Goal: Task Accomplishment & Management: Use online tool/utility

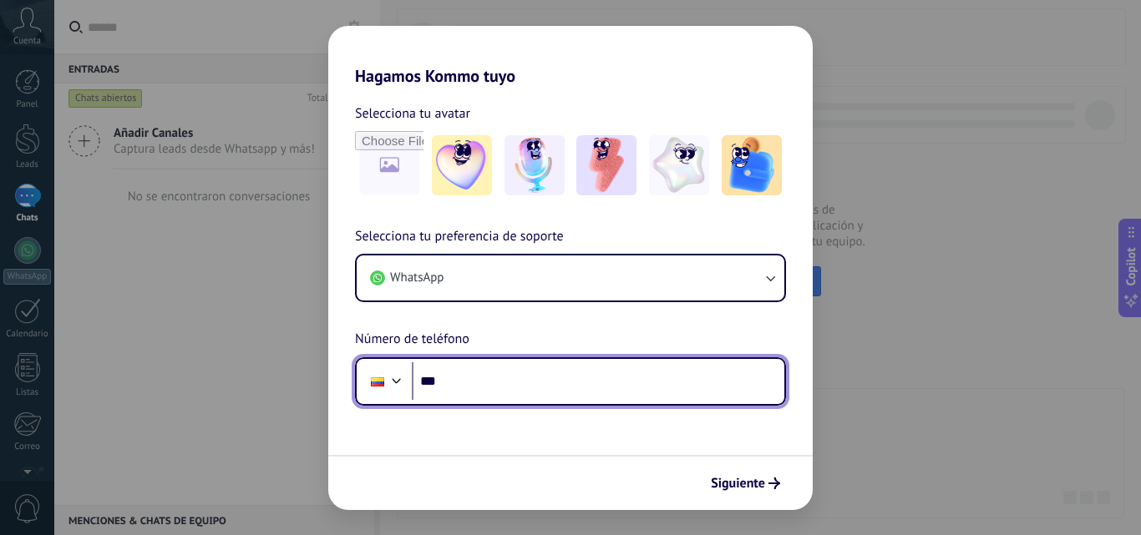
click at [483, 384] on input "***" at bounding box center [598, 381] width 372 height 38
type input "**********"
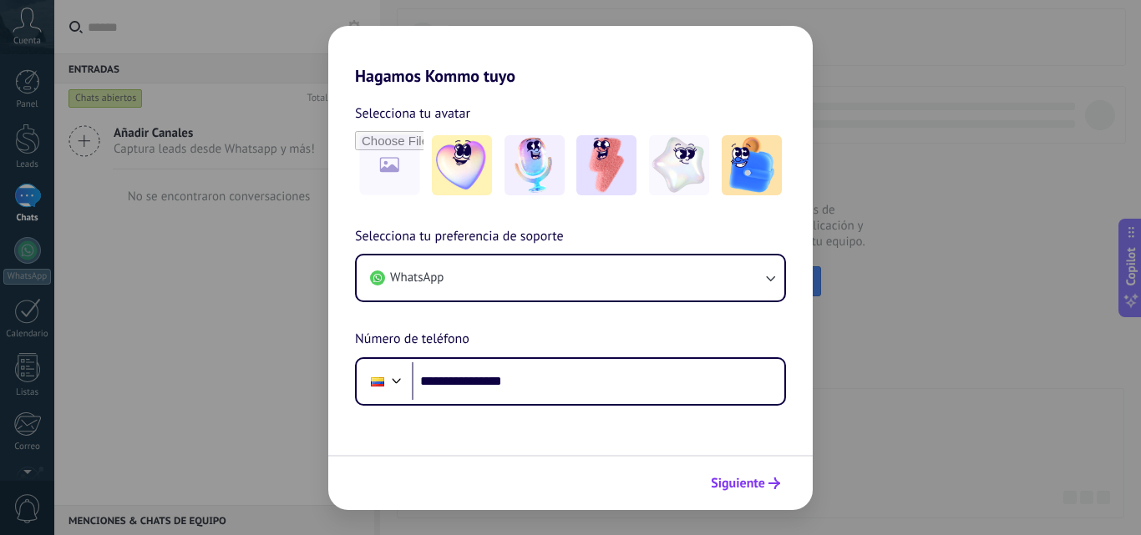
click at [739, 482] on span "Siguiente" at bounding box center [738, 484] width 54 height 12
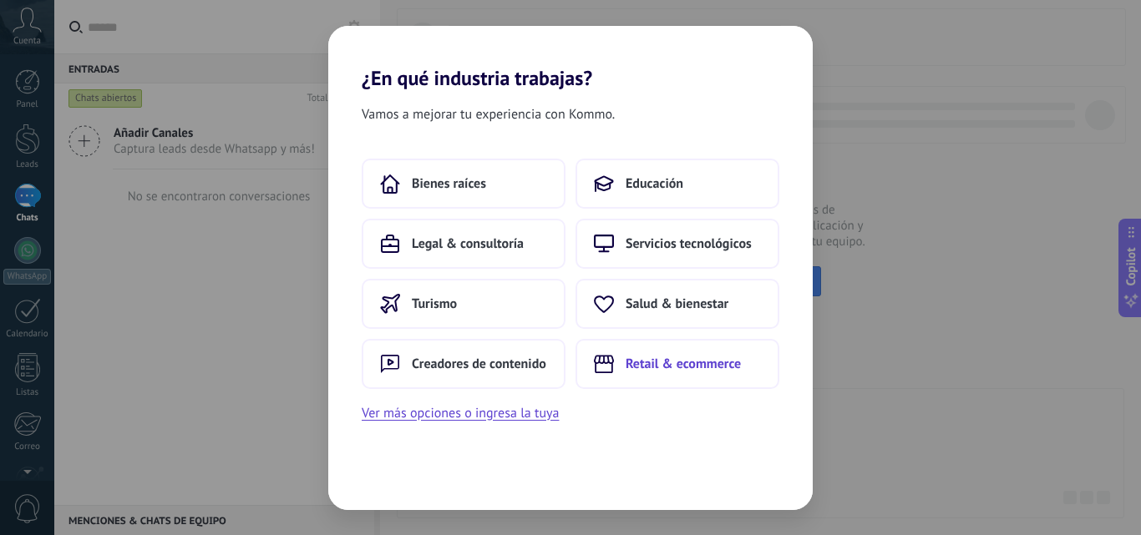
click at [670, 356] on span "Retail & ecommerce" at bounding box center [682, 364] width 115 height 17
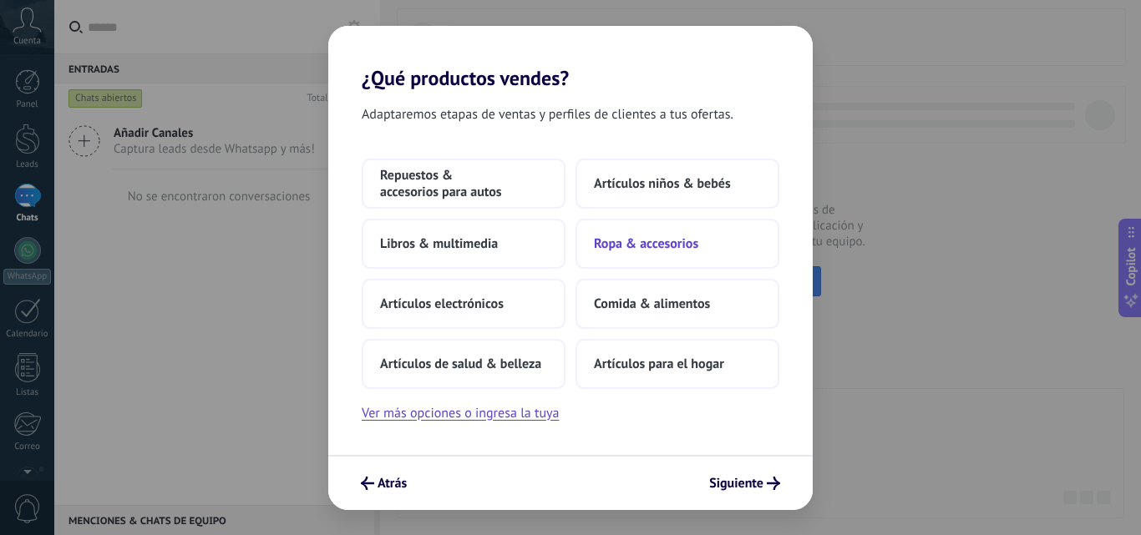
click at [677, 247] on span "Ropa & accesorios" at bounding box center [646, 243] width 104 height 17
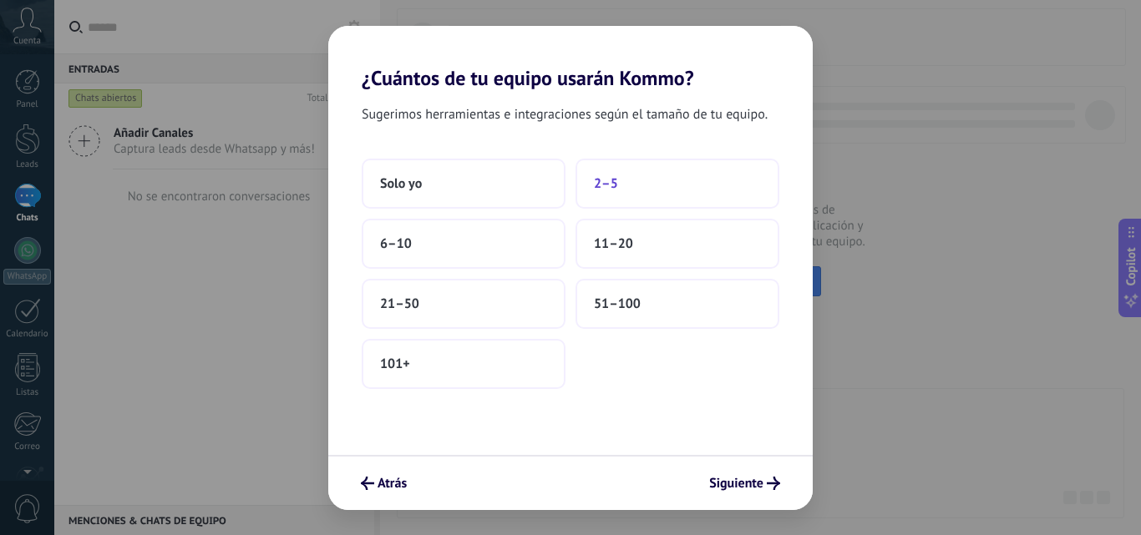
click at [641, 188] on button "2–5" at bounding box center [677, 184] width 204 height 50
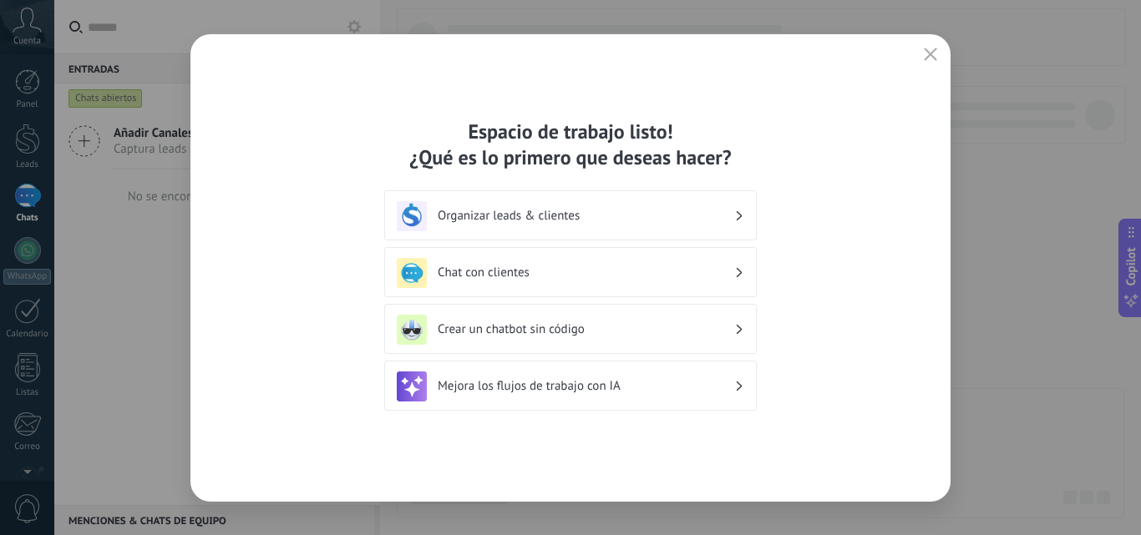
click at [556, 205] on div "Organizar leads & clientes" at bounding box center [570, 216] width 347 height 30
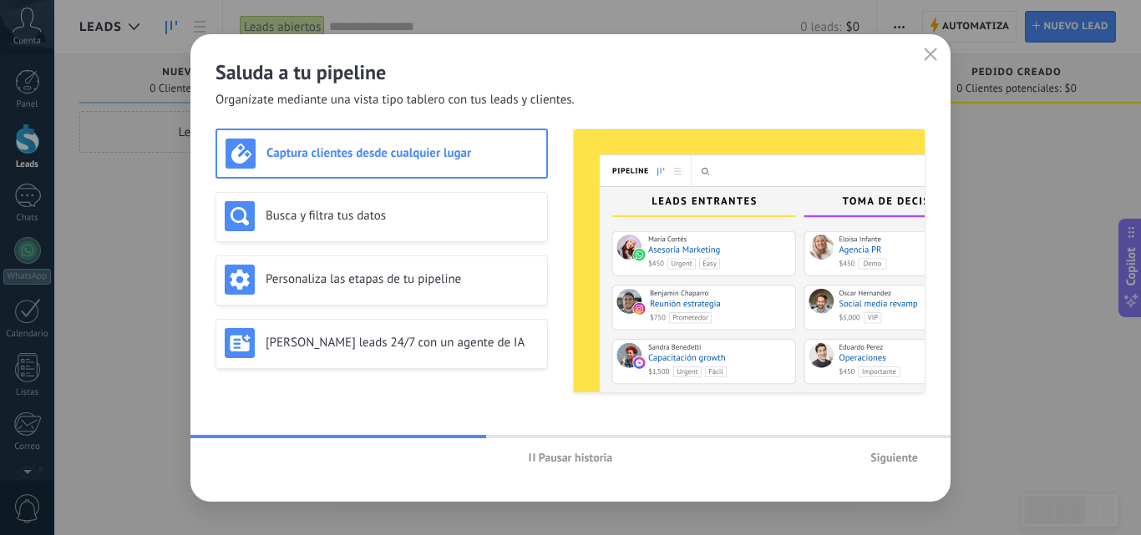
click at [904, 459] on span "Siguiente" at bounding box center [894, 458] width 48 height 12
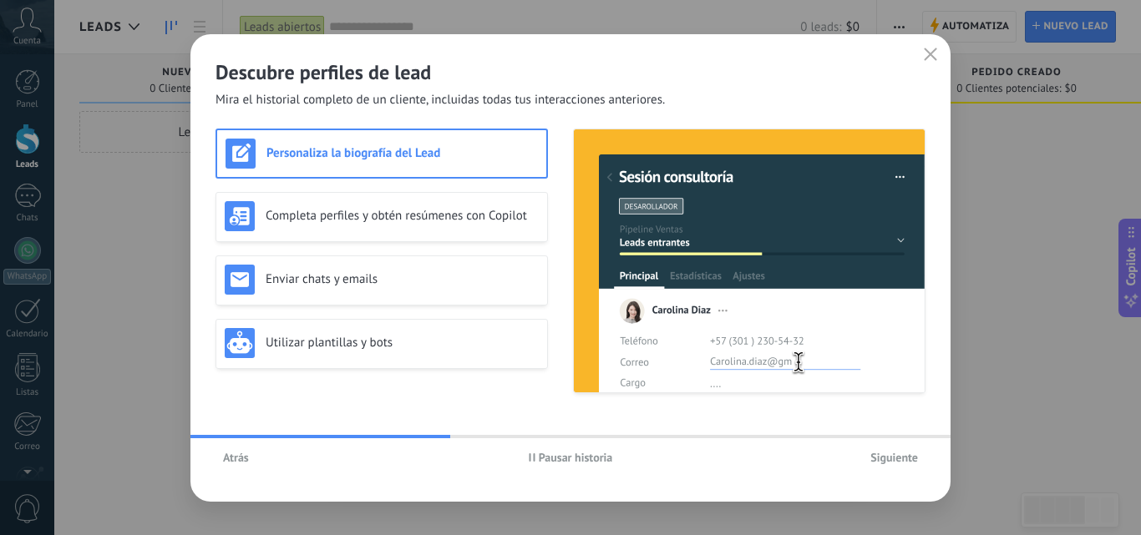
click at [904, 459] on span "Siguiente" at bounding box center [894, 458] width 48 height 12
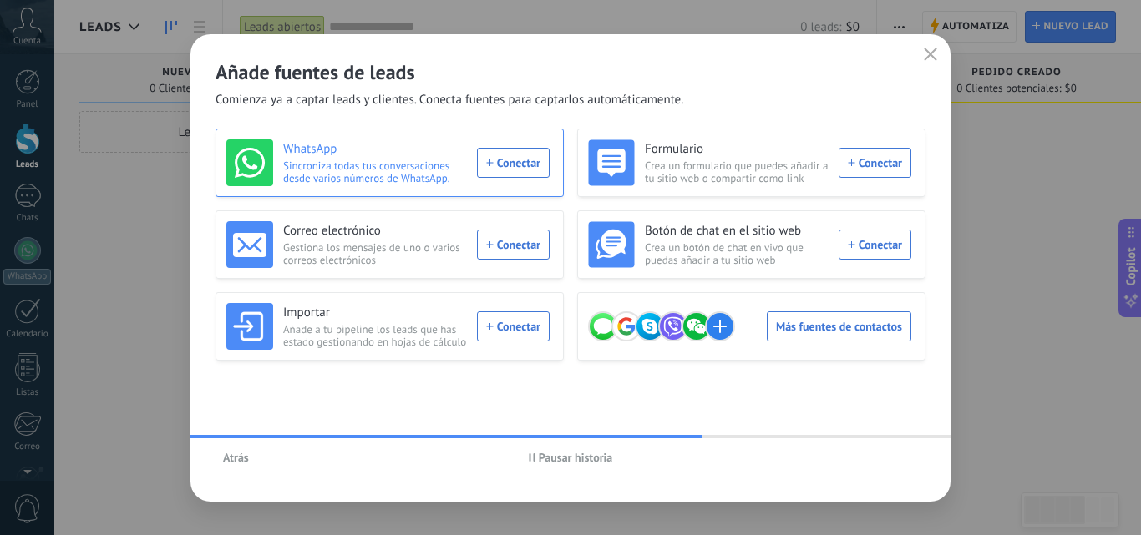
click at [512, 165] on div "WhatsApp Sincroniza todas tus conversaciones desde varios números de WhatsApp. …" at bounding box center [387, 162] width 323 height 47
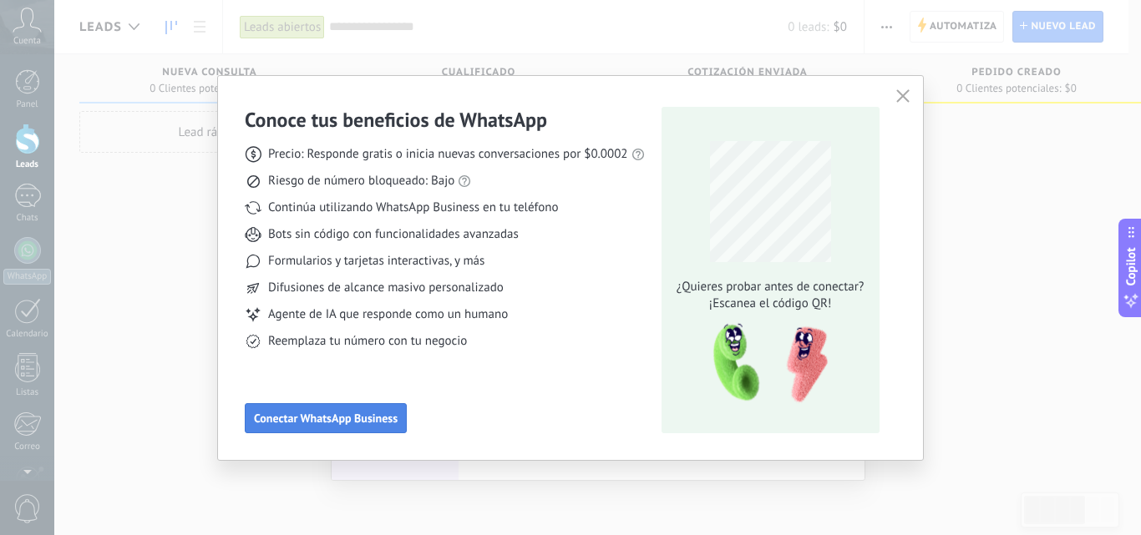
click at [317, 414] on span "Conectar WhatsApp Business" at bounding box center [326, 419] width 144 height 12
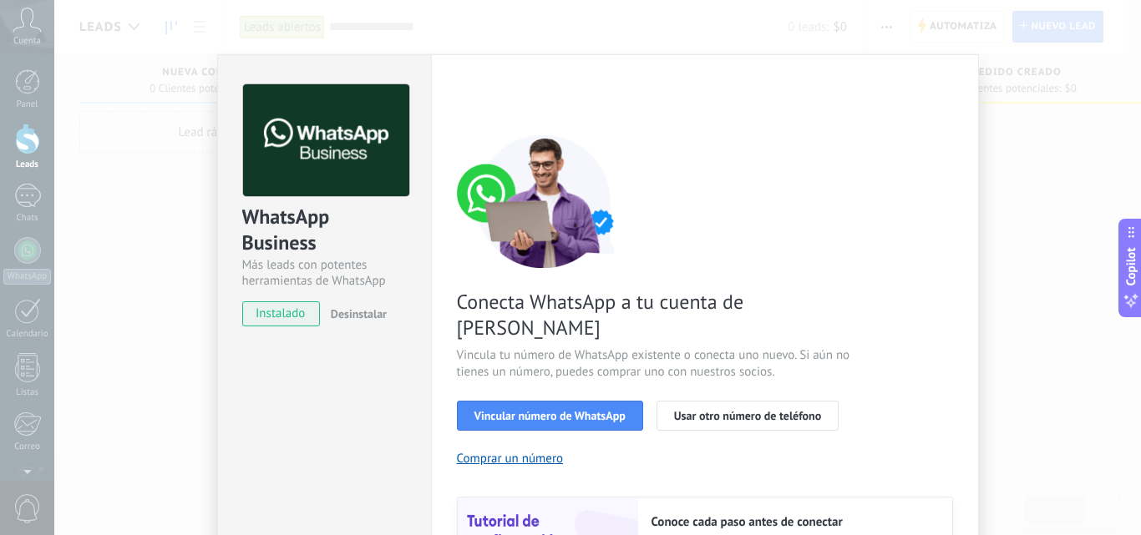
scroll to position [130, 0]
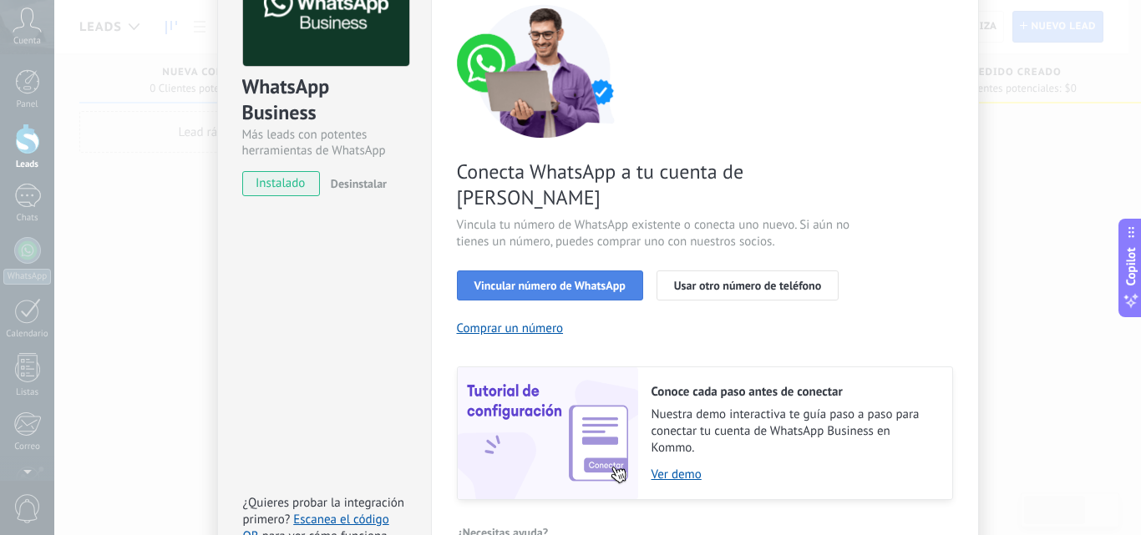
click at [554, 280] on span "Vincular número de WhatsApp" at bounding box center [549, 286] width 151 height 12
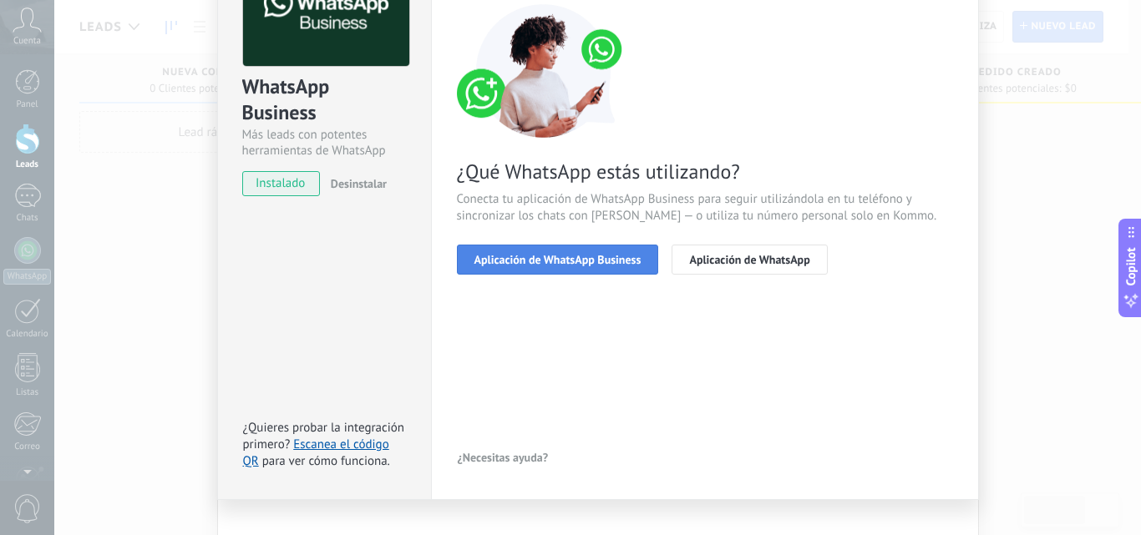
click at [577, 256] on span "Aplicación de WhatsApp Business" at bounding box center [557, 260] width 167 height 12
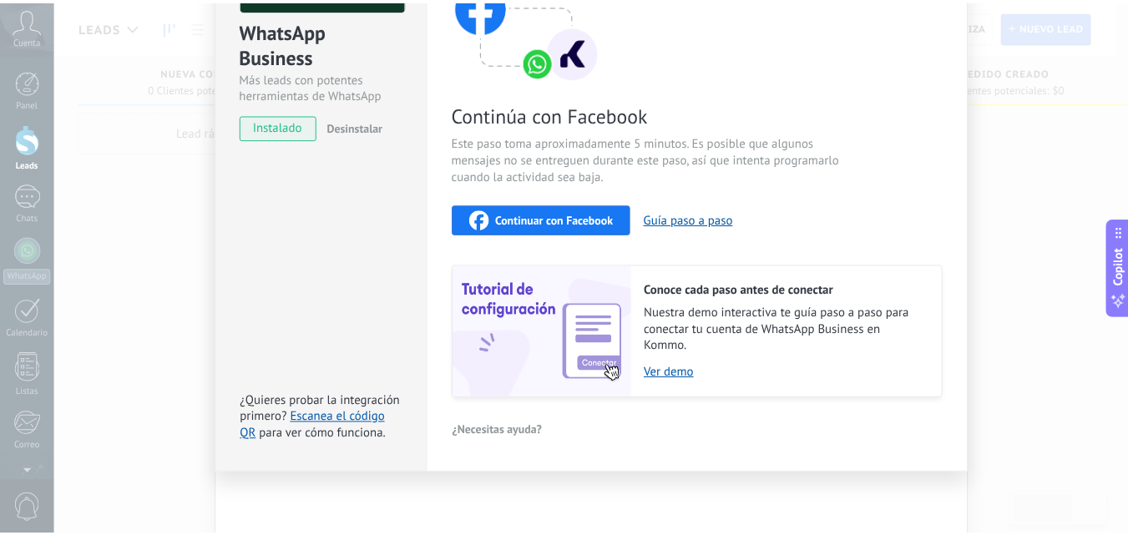
scroll to position [0, 0]
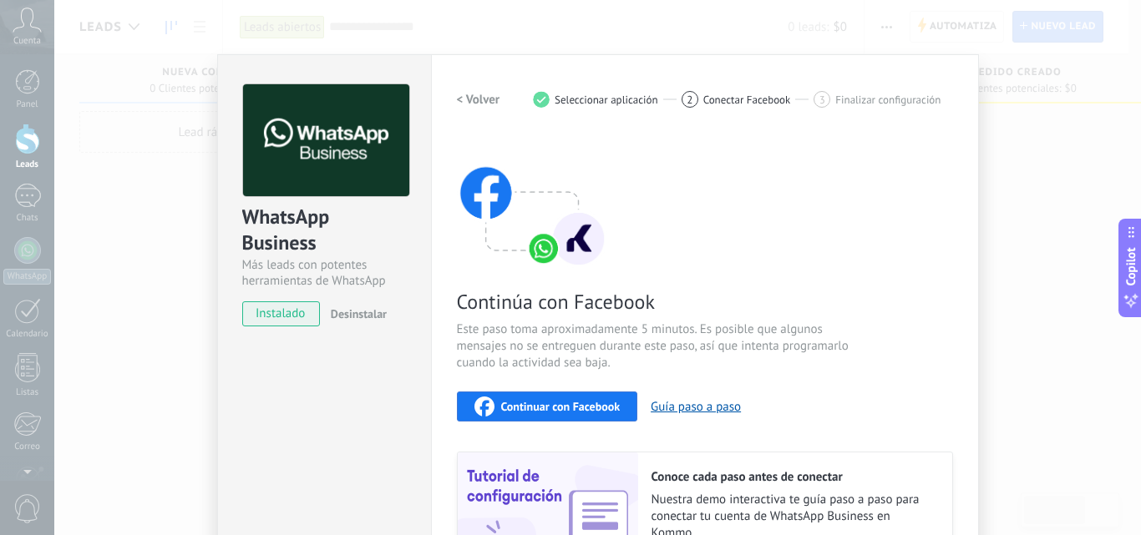
click at [993, 210] on div "WhatsApp Business Más leads con potentes herramientas de WhatsApp instalado Des…" at bounding box center [597, 267] width 1086 height 535
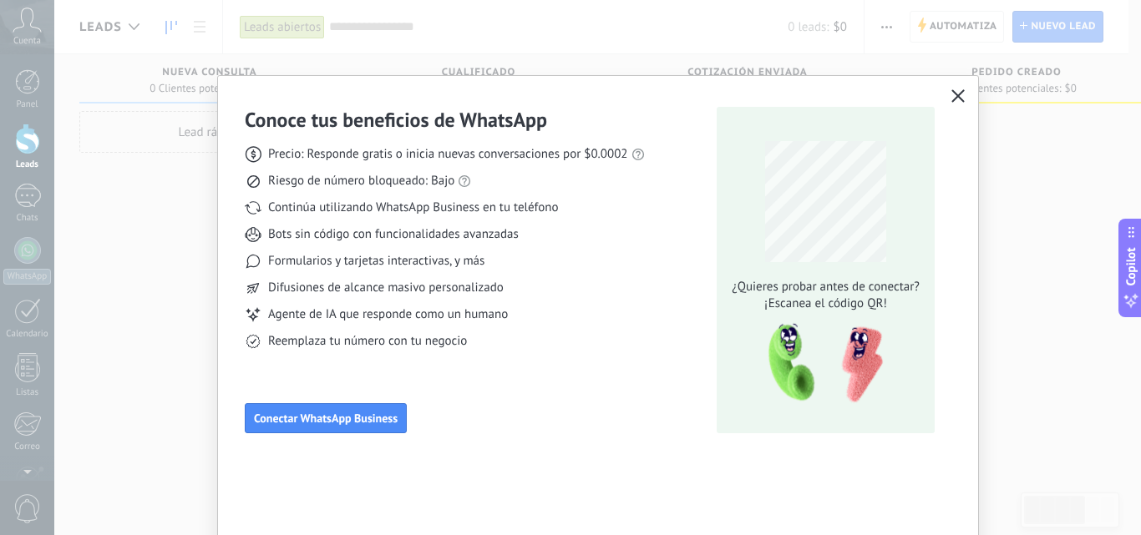
click at [956, 97] on icon "button" at bounding box center [957, 95] width 13 height 13
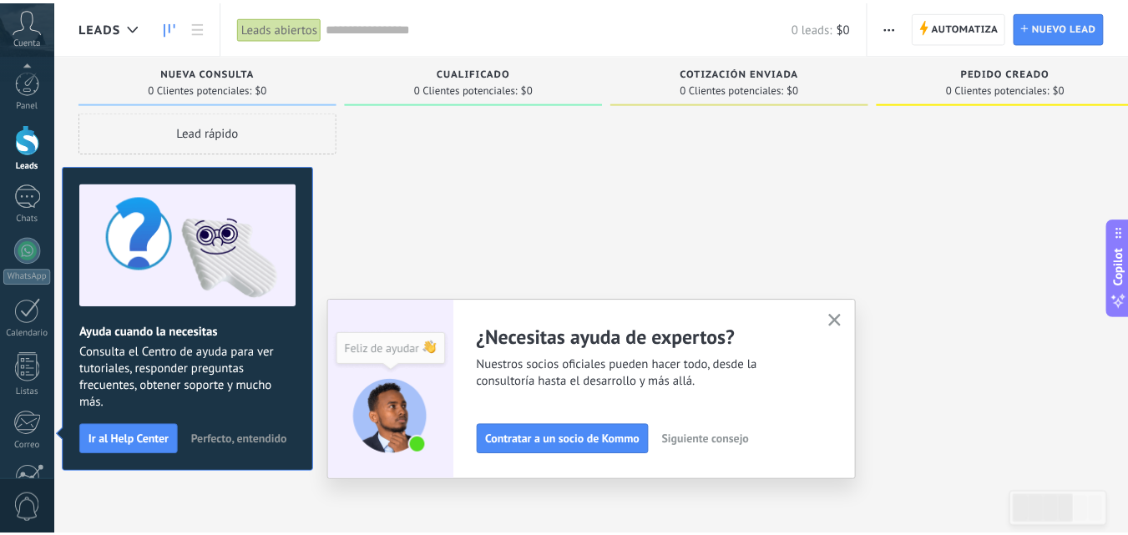
scroll to position [159, 0]
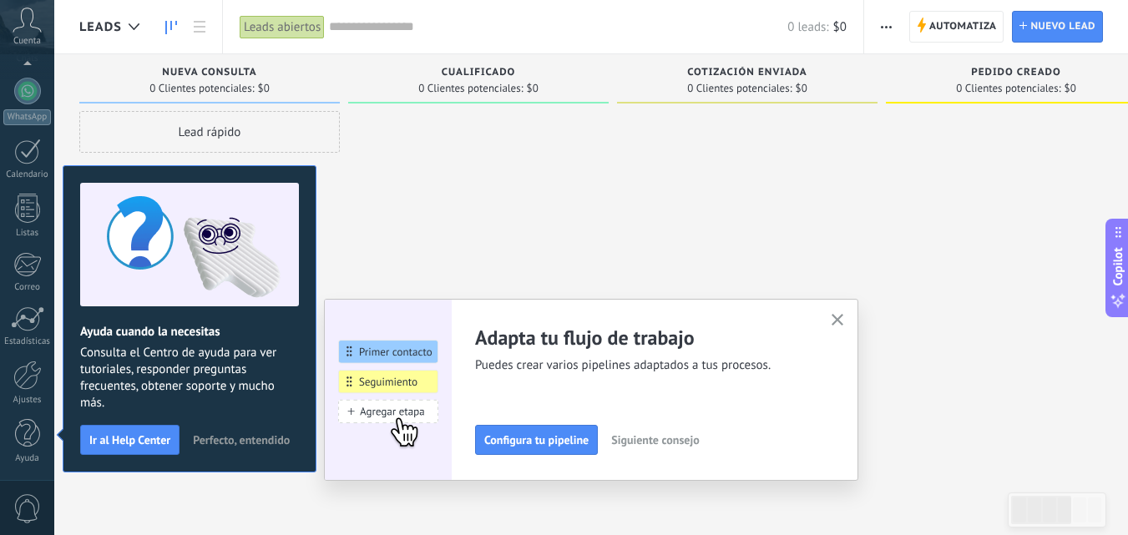
click at [247, 431] on button "Perfecto, entendido" at bounding box center [241, 440] width 112 height 25
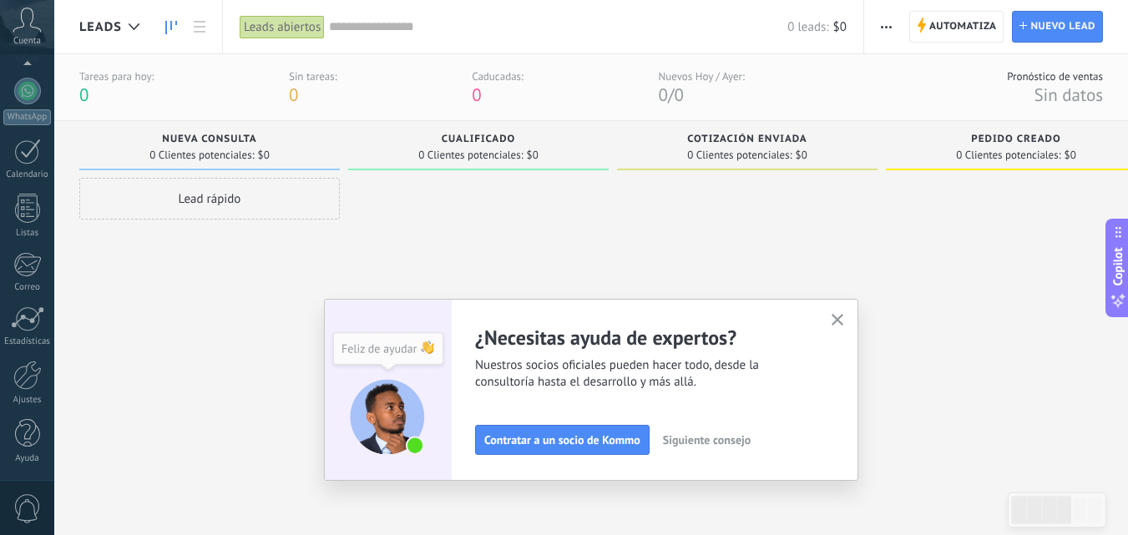
click at [843, 316] on icon "button" at bounding box center [838, 320] width 13 height 13
